Goal: Task Accomplishment & Management: Manage account settings

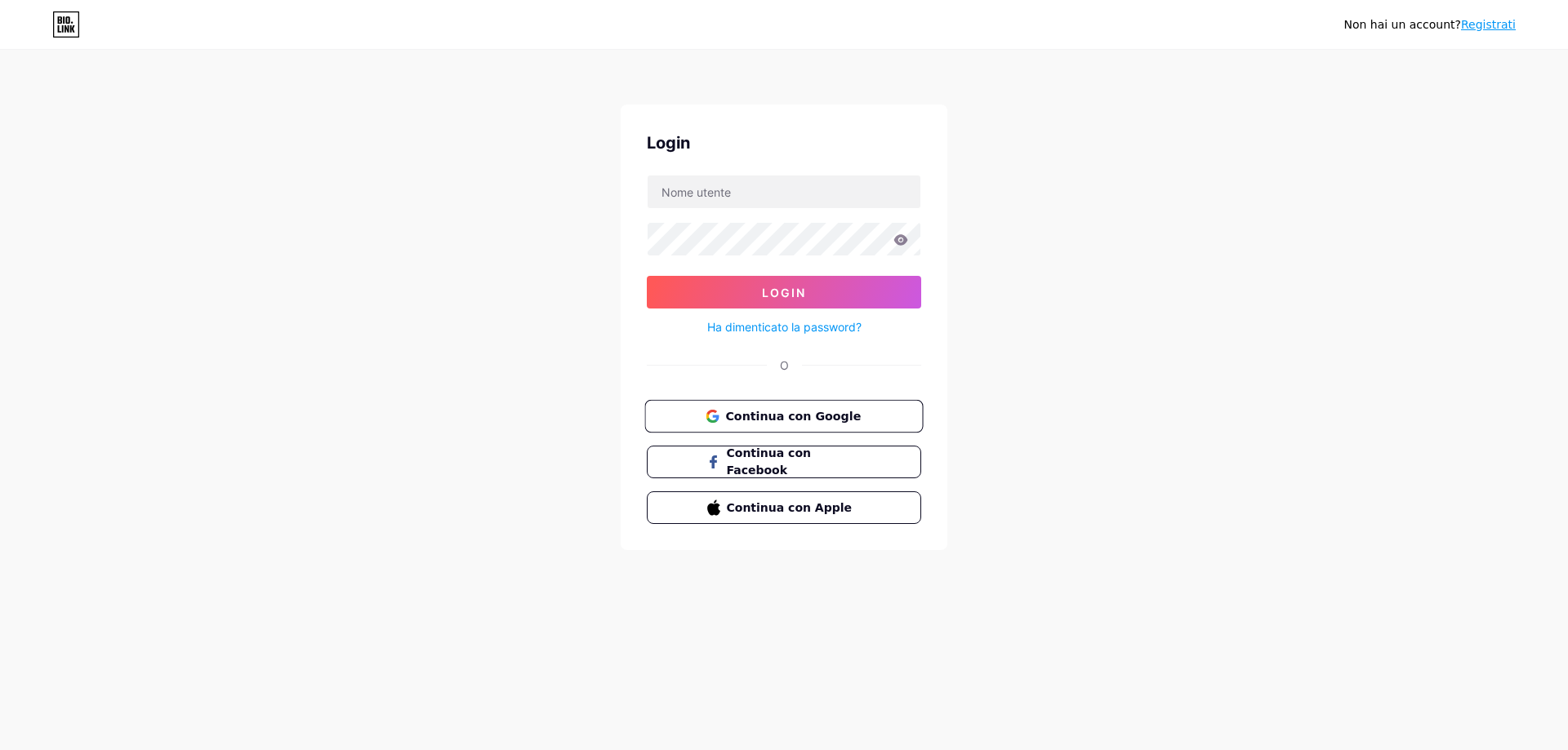
click at [766, 425] on button "Continua con Google" at bounding box center [783, 417] width 278 height 34
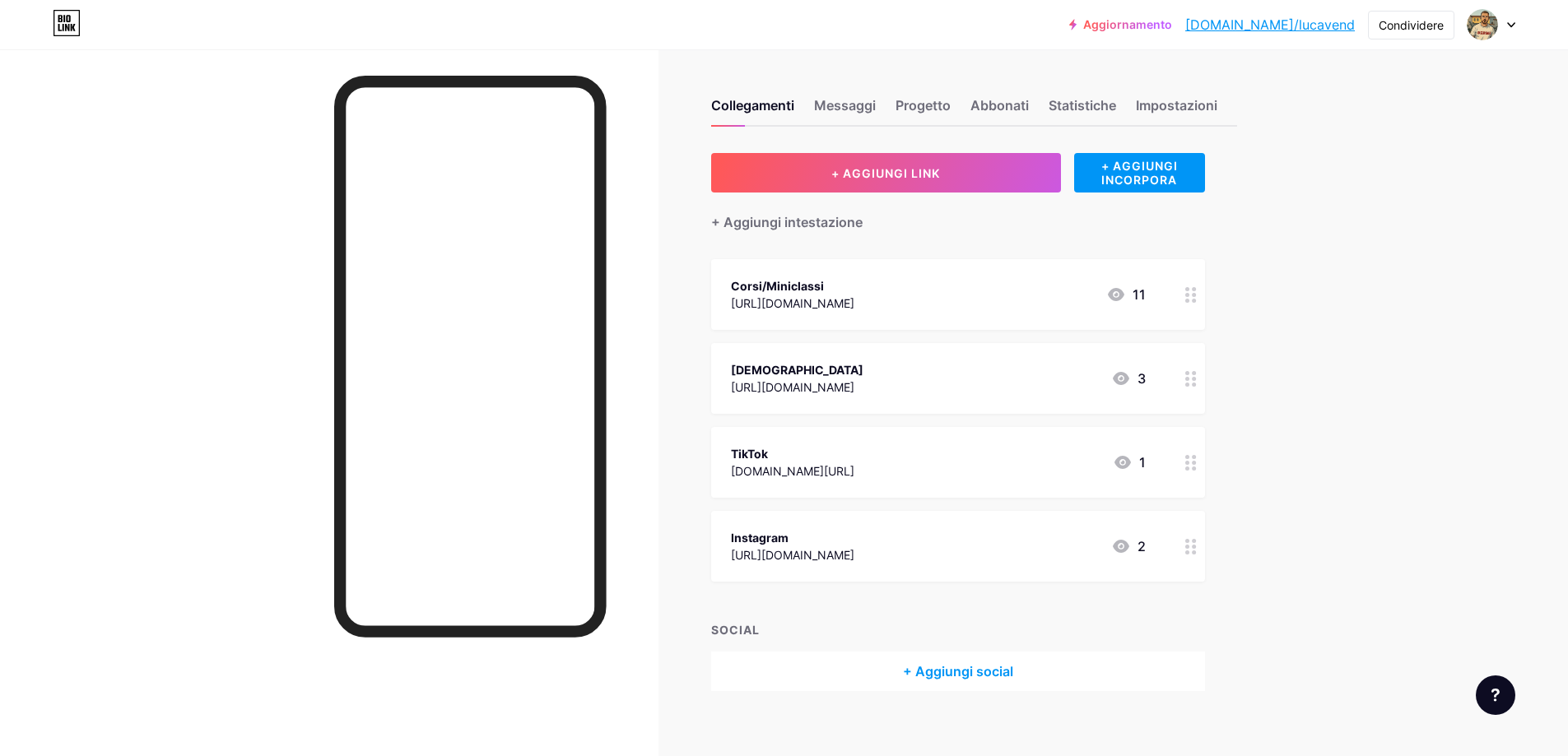
click at [805, 363] on font "[DEMOGRAPHIC_DATA]" at bounding box center [797, 370] width 132 height 14
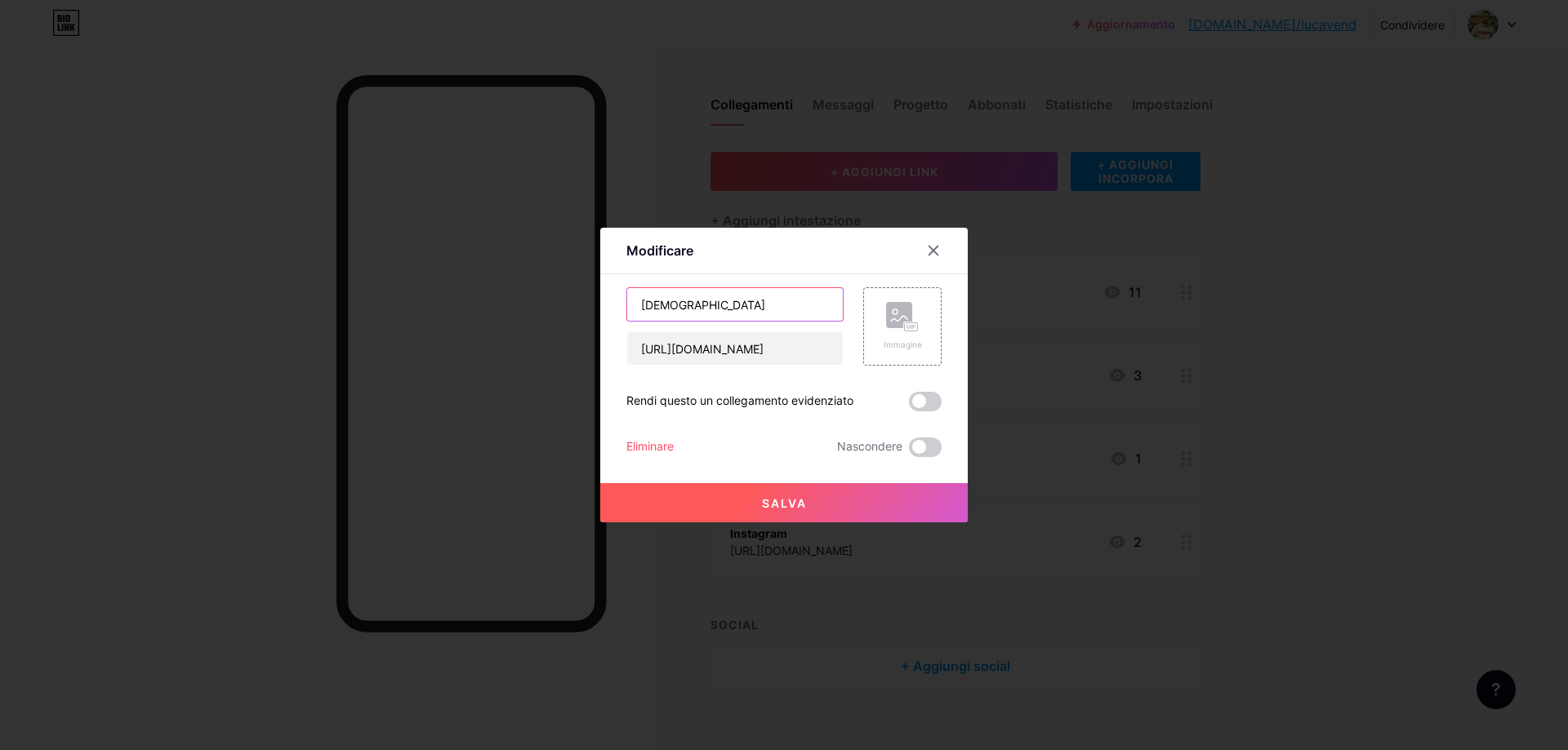
drag, startPoint x: 772, startPoint y: 309, endPoint x: 615, endPoint y: 285, distance: 158.8
click at [605, 301] on div "Modificare Contenuto YouTube Riproduci video di YouTube senza uscire dalla tua …" at bounding box center [784, 375] width 367 height 294
type input "c"
type input "C"
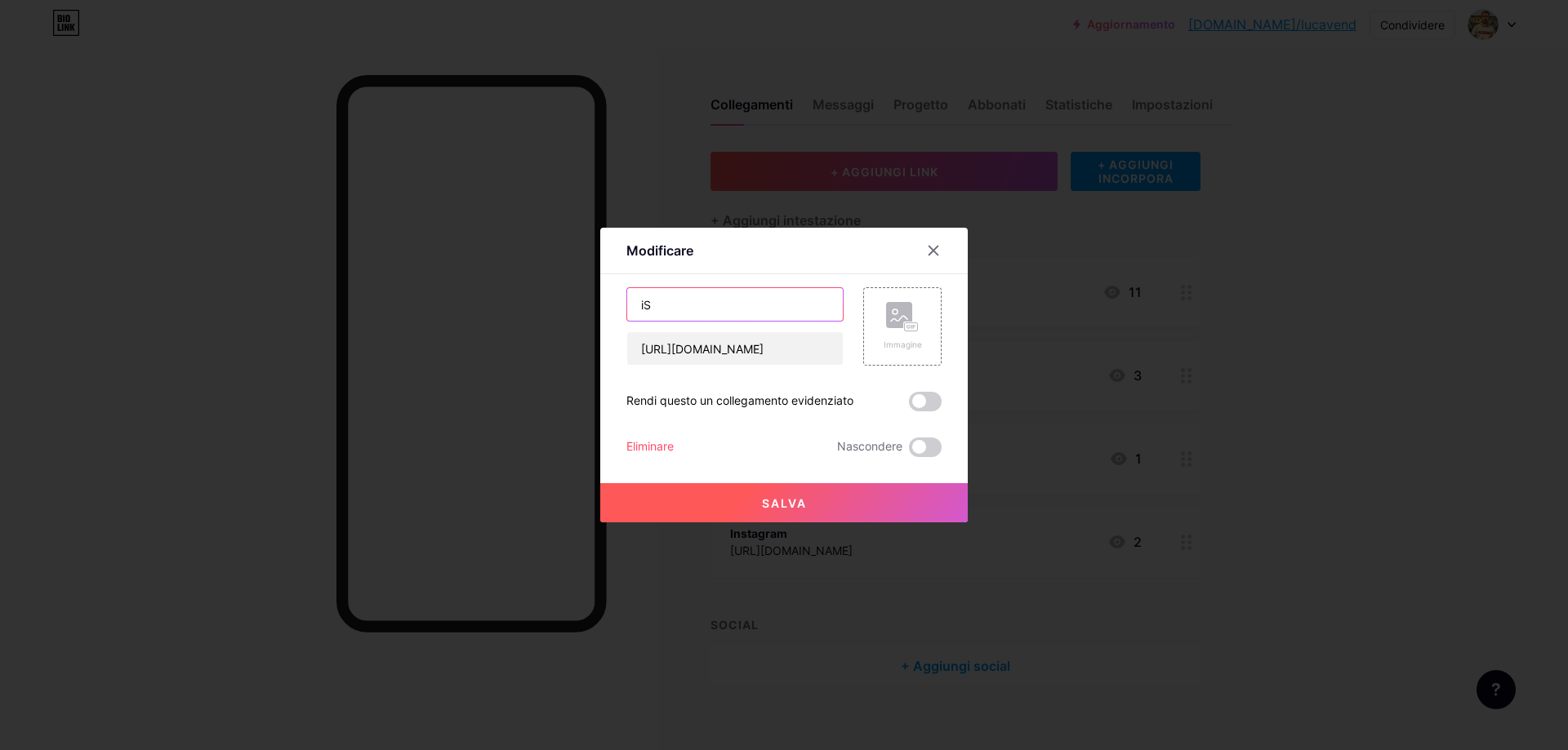
type input "i"
type input "I"
paste input "Potenzia il Corpo"
type input "Potenzia il Corpo"
click at [764, 490] on button "Salva" at bounding box center [784, 503] width 367 height 39
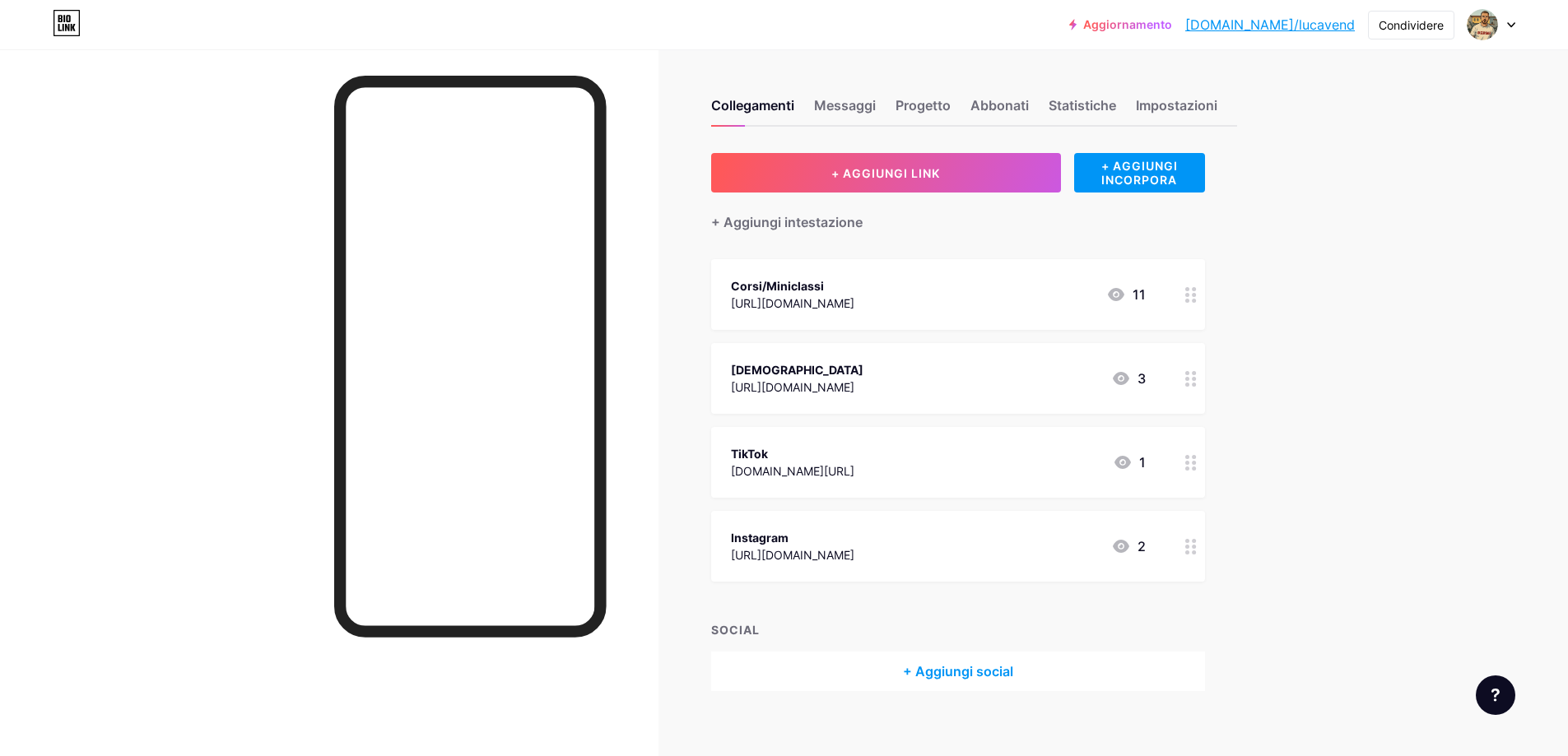
click at [1189, 299] on circle at bounding box center [1187, 300] width 4 height 4
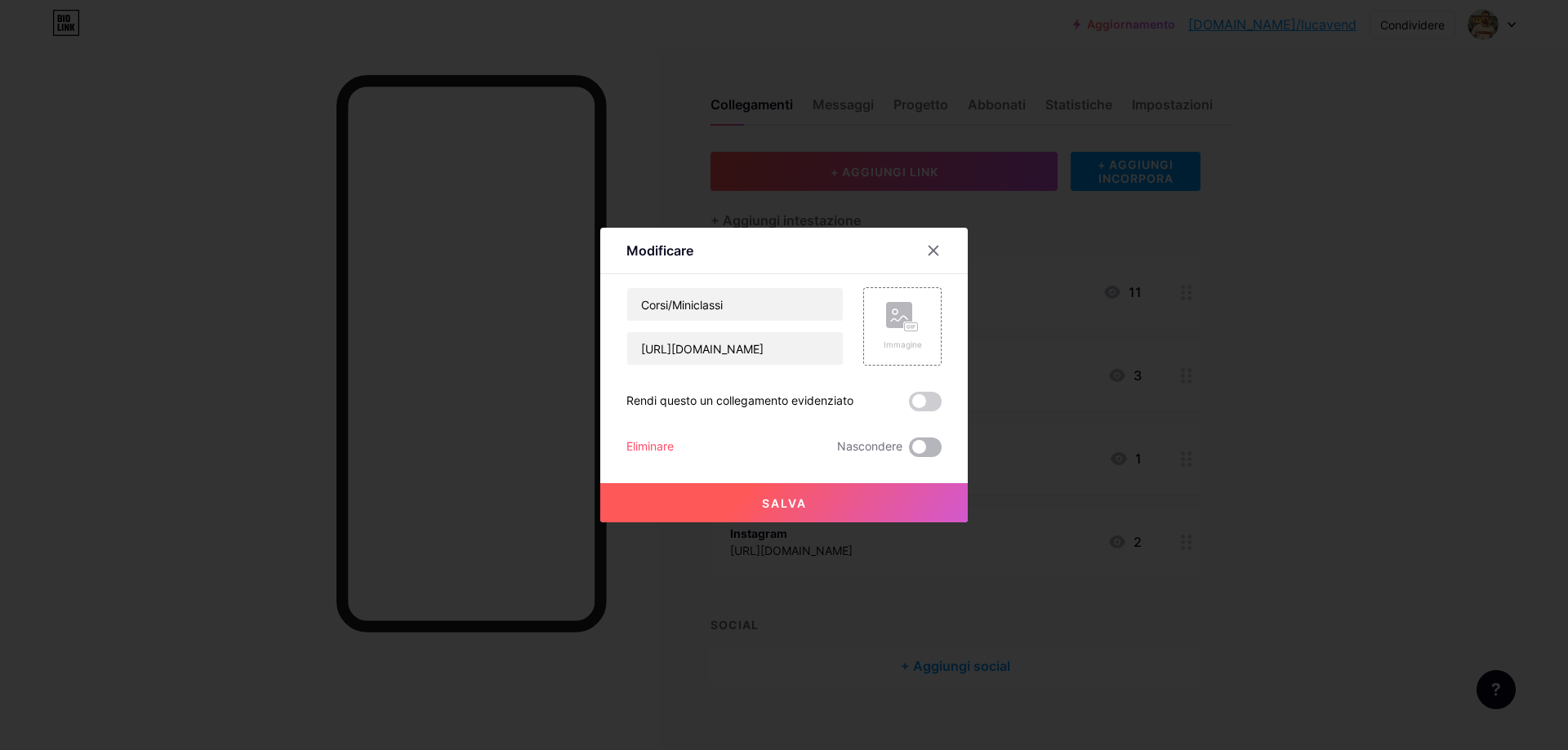
click at [922, 445] on span at bounding box center [925, 447] width 33 height 20
click at [909, 451] on input "checkbox" at bounding box center [909, 451] width 0 height 0
click at [811, 502] on button "Salva" at bounding box center [784, 503] width 367 height 39
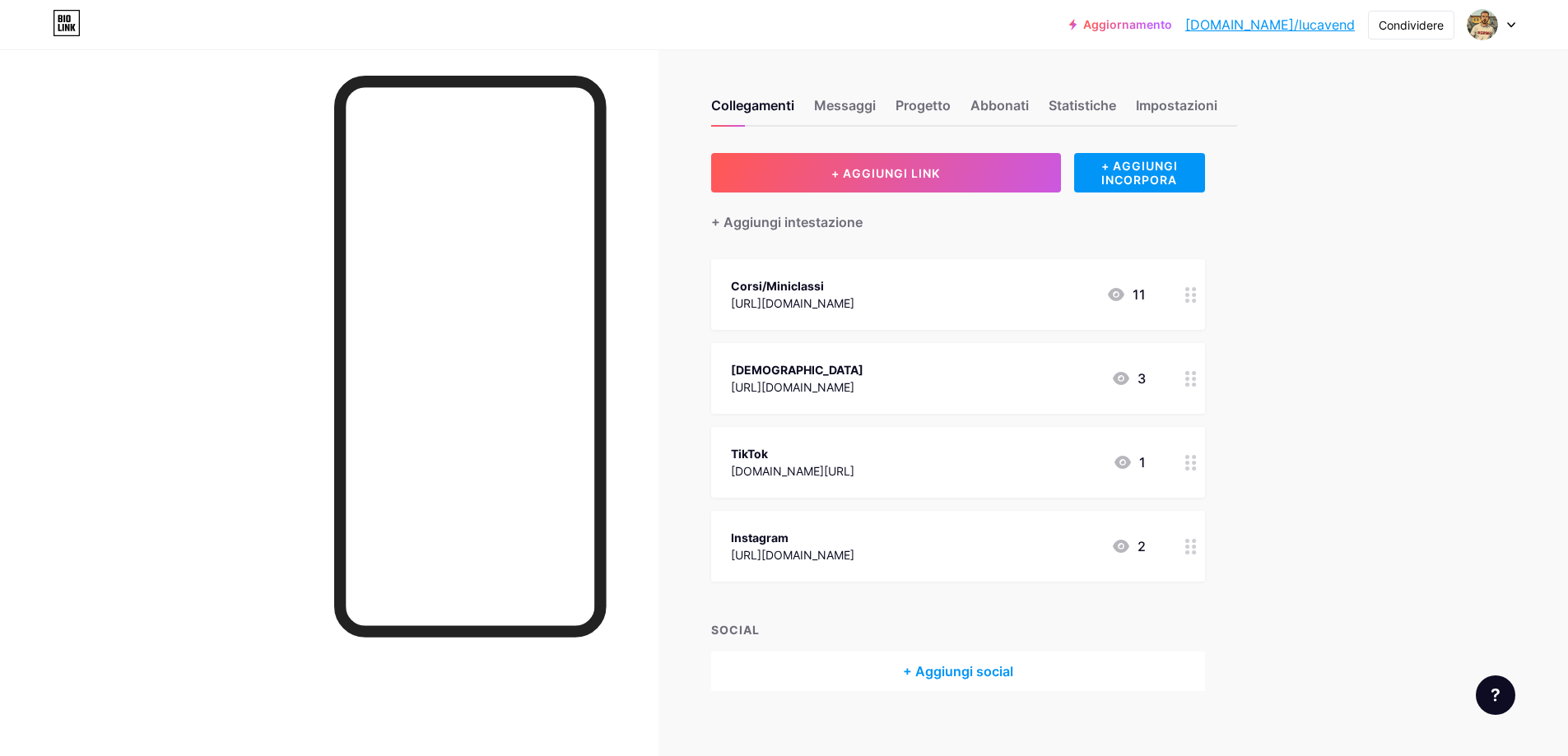
click at [940, 259] on div "Corsi/Miniclassi [URL][DOMAIN_NAME] 11" at bounding box center [957, 294] width 493 height 71
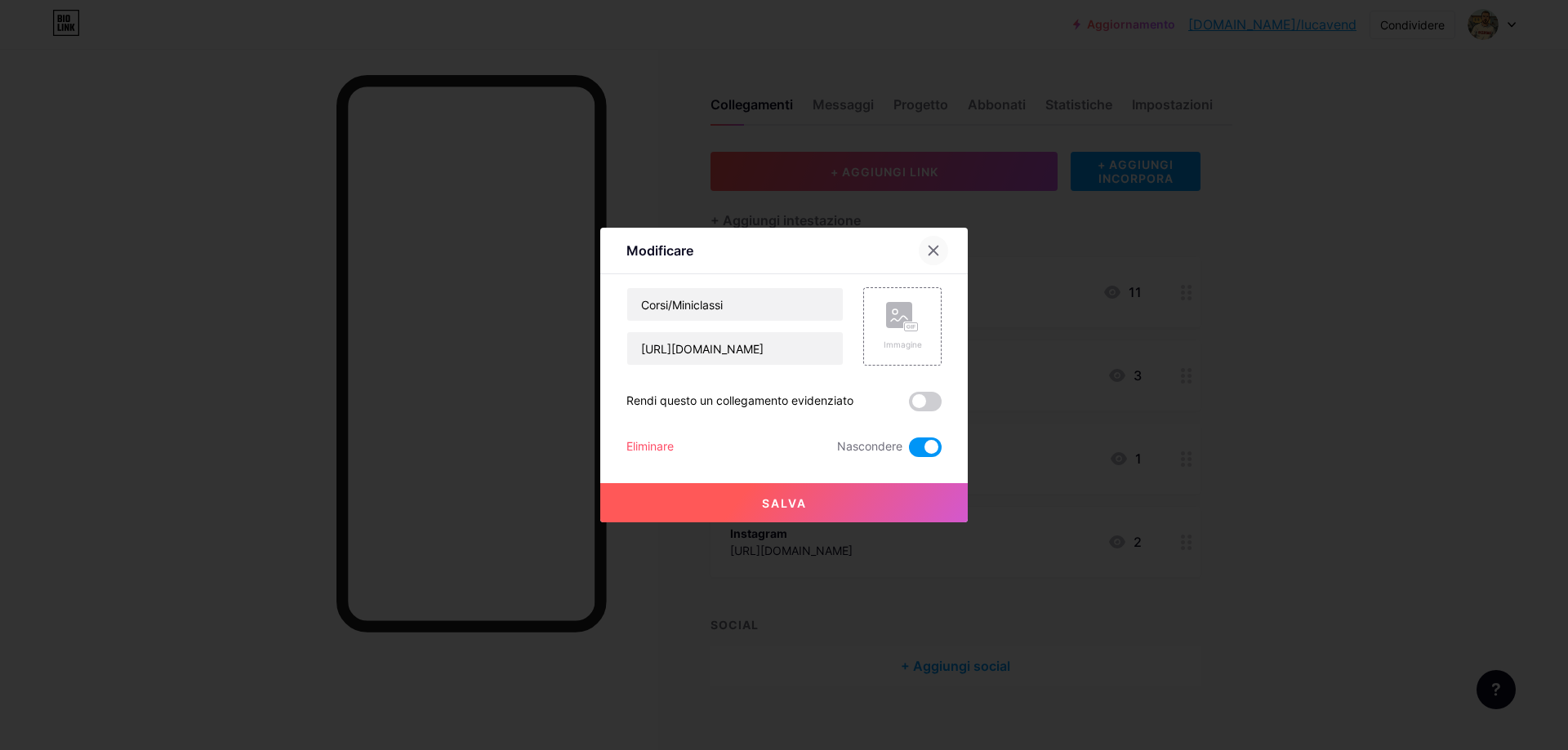
click at [929, 253] on icon at bounding box center [933, 250] width 13 height 13
